Goal: Transaction & Acquisition: Purchase product/service

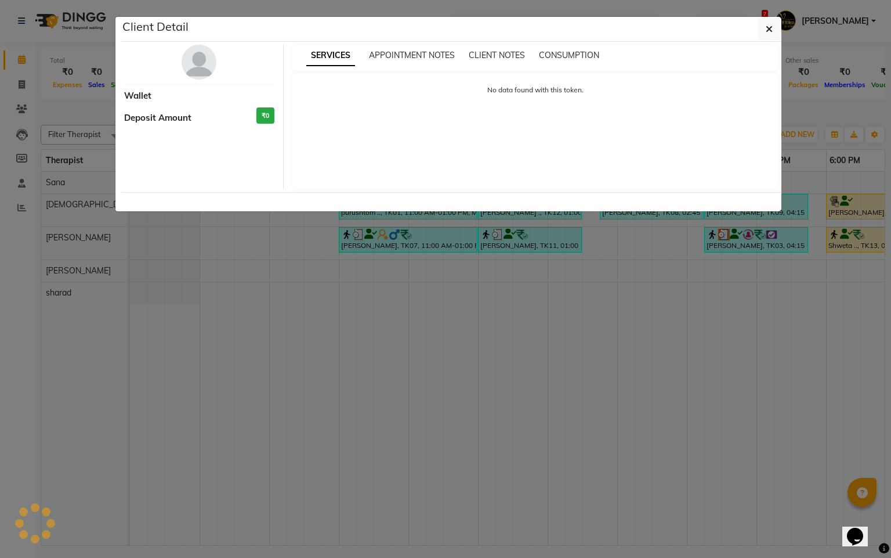
scroll to position [0, 164]
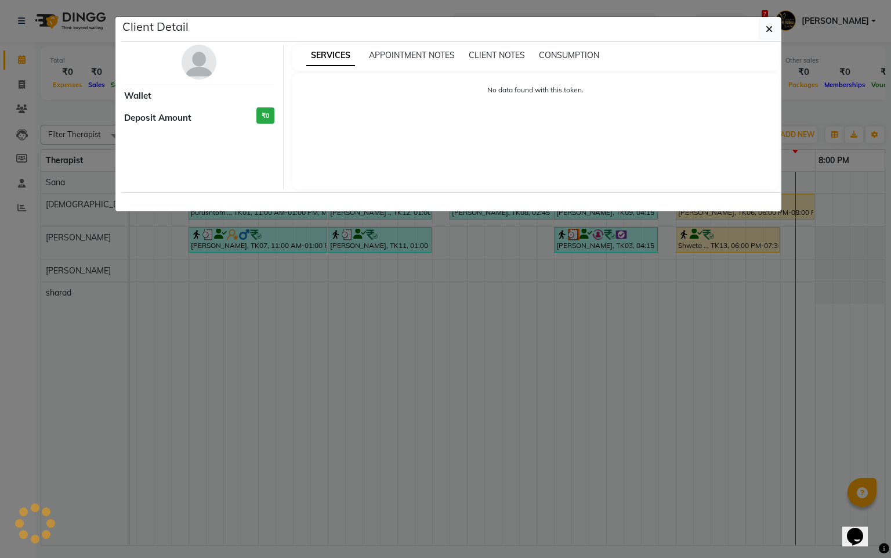
select select "1"
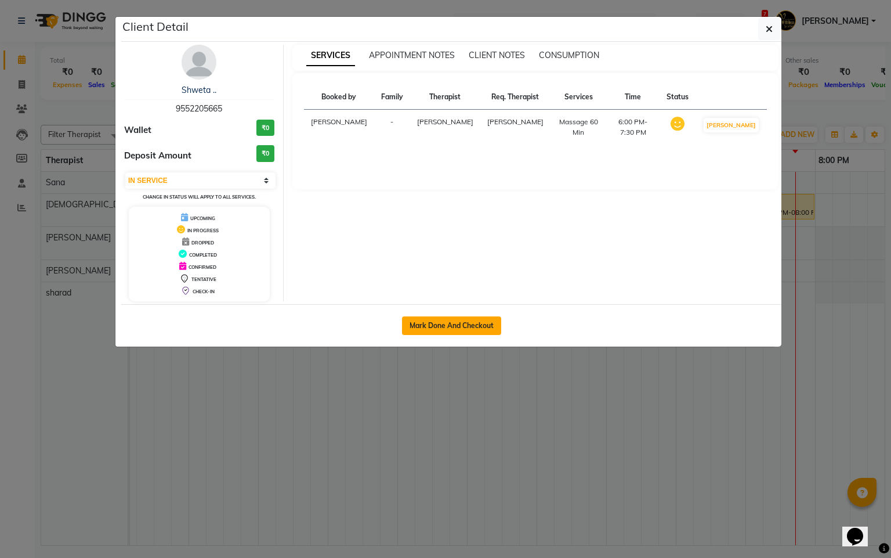
click at [432, 324] on button "Mark Done And Checkout" at bounding box center [451, 325] width 99 height 19
select select "service"
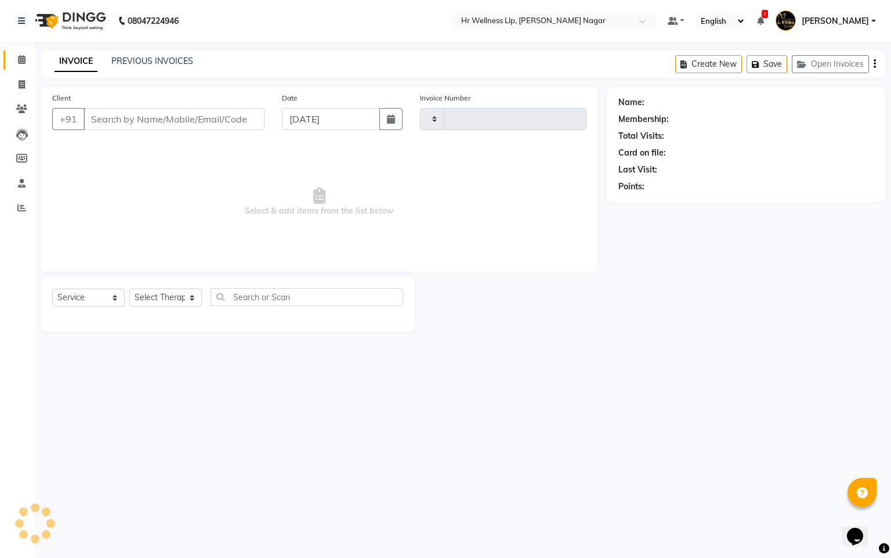
type input "1085"
select select "4289"
type input "9552205665"
select select "50266"
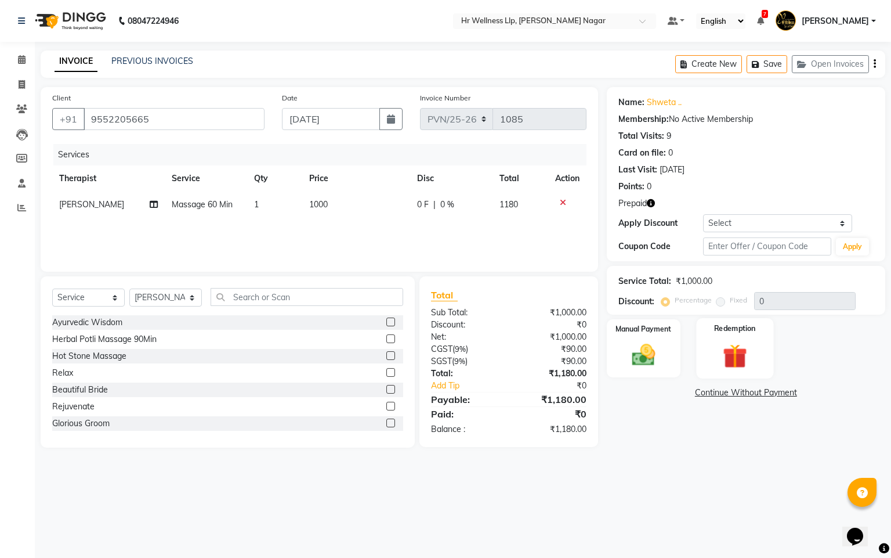
click at [734, 367] on img at bounding box center [735, 356] width 39 height 30
